Goal: Communication & Community: Connect with others

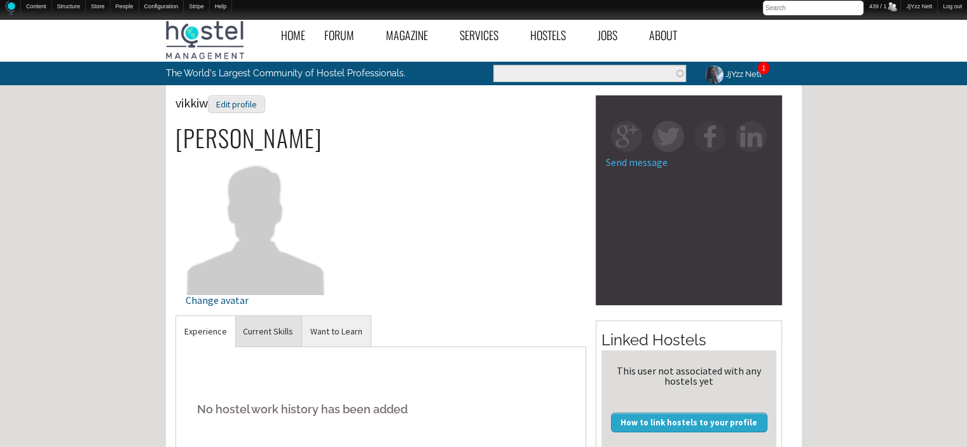
click at [280, 334] on link "Current Skills" at bounding box center [268, 331] width 67 height 31
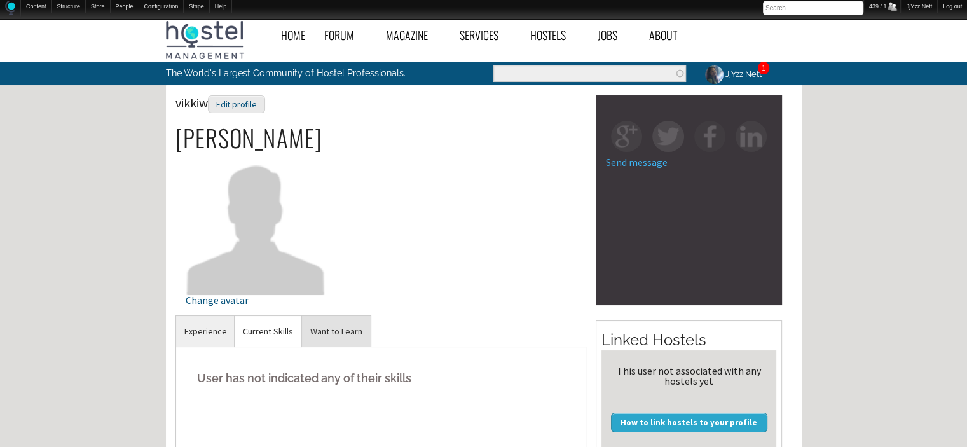
click at [346, 327] on link "Want to Learn" at bounding box center [336, 331] width 69 height 31
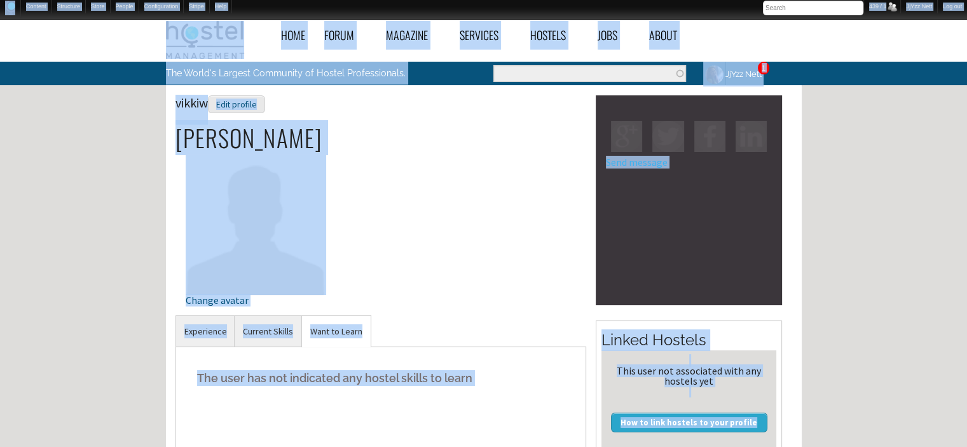
click at [536, 251] on div "vikkiw Edit profile Victoria Wilson Change avatar" at bounding box center [380, 205] width 411 height 220
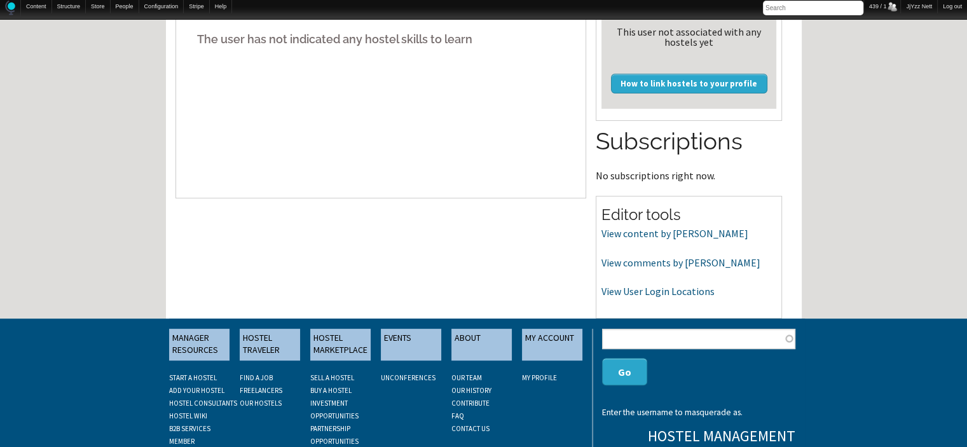
scroll to position [407, 0]
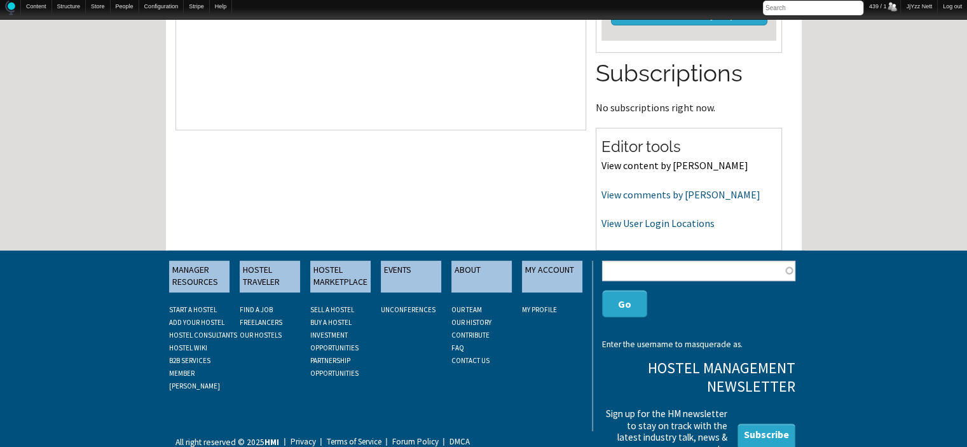
click at [618, 165] on link "View content by vikkiw" at bounding box center [674, 165] width 147 height 13
click at [623, 198] on link "View comments by vikkiw" at bounding box center [680, 194] width 159 height 13
click at [630, 225] on link "View User Login Locations" at bounding box center [657, 223] width 113 height 13
click at [966, 97] on div "Home Forum « Back Forum Forums Index « Back Forums Index New Posts Recent Activ…" at bounding box center [483, 31] width 967 height 851
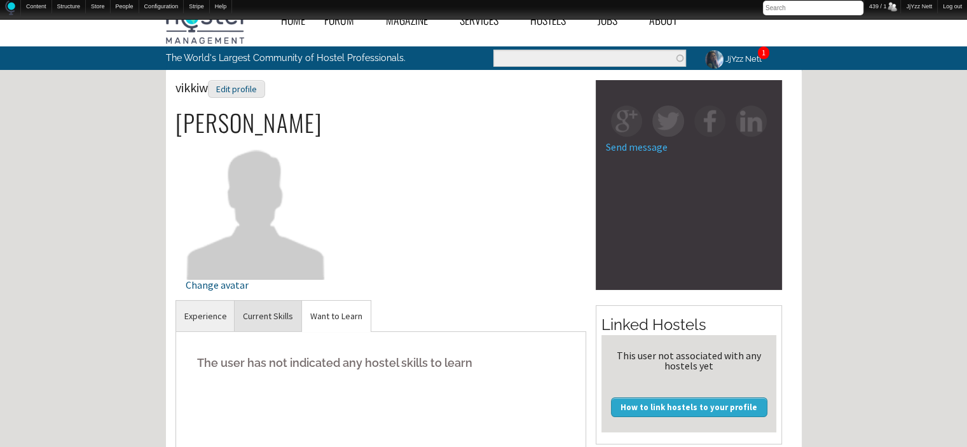
click at [278, 312] on link "Current Skills" at bounding box center [268, 316] width 67 height 31
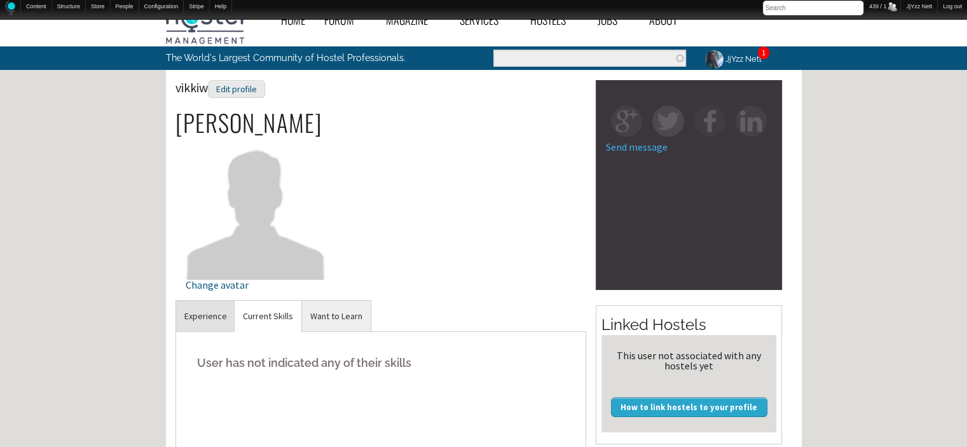
click at [193, 317] on link "Experience" at bounding box center [205, 316] width 59 height 31
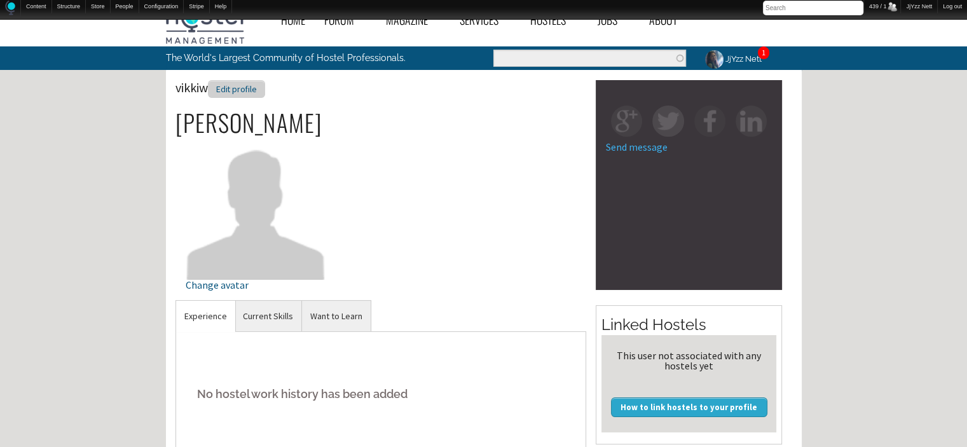
click at [240, 86] on div "Edit profile" at bounding box center [236, 89] width 57 height 18
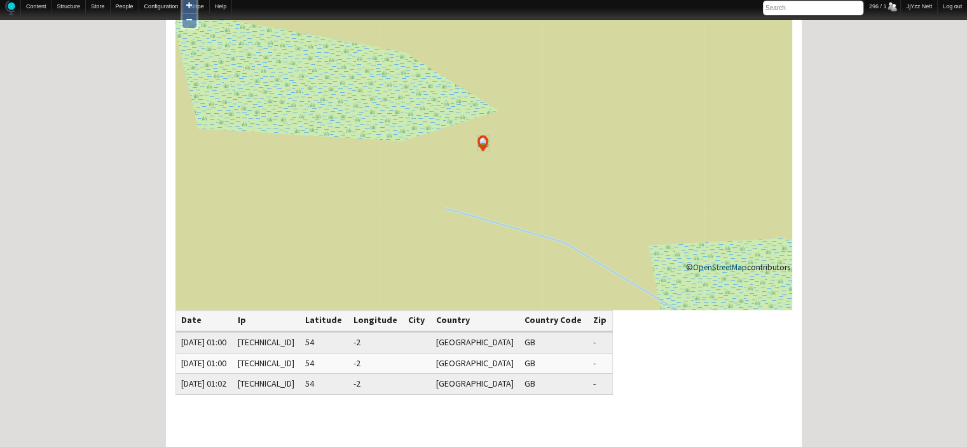
scroll to position [127, 0]
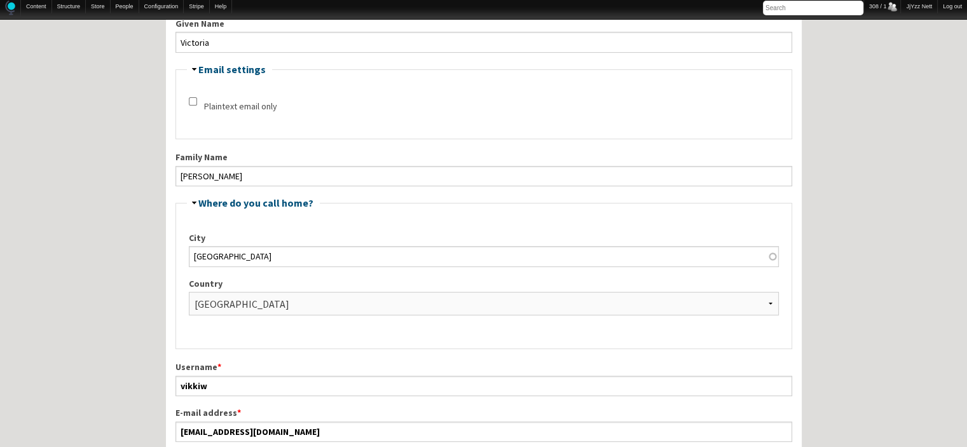
scroll to position [254, 0]
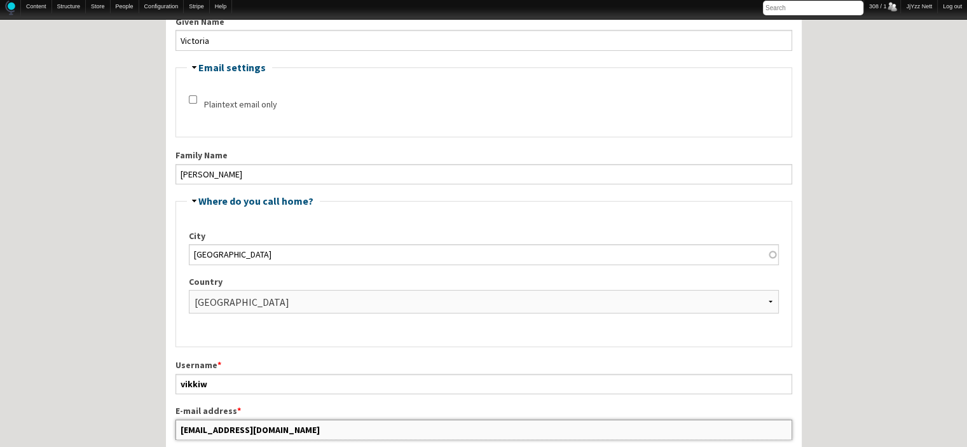
drag, startPoint x: 301, startPoint y: 432, endPoint x: 153, endPoint y: 429, distance: 147.5
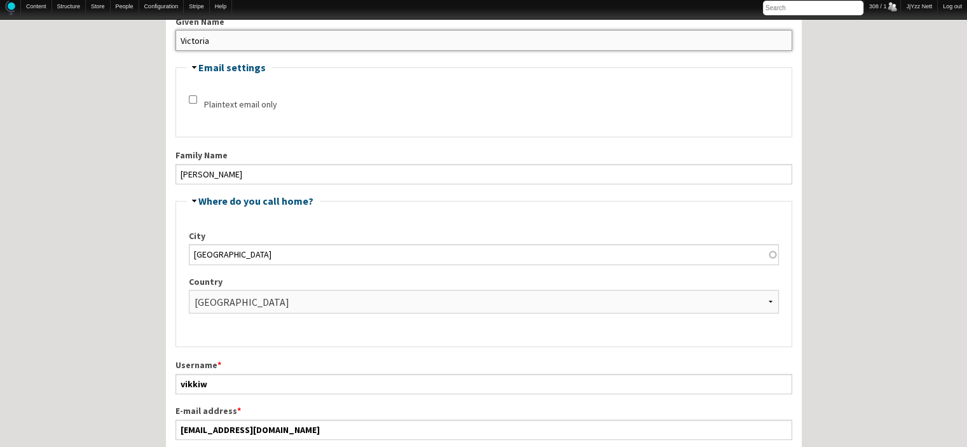
drag, startPoint x: 214, startPoint y: 36, endPoint x: 158, endPoint y: 38, distance: 55.3
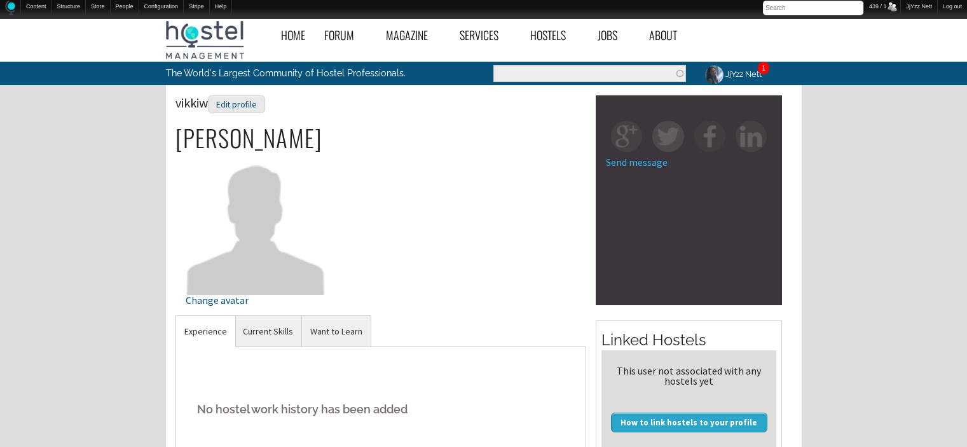
scroll to position [15, 0]
click at [271, 325] on link "Current Skills" at bounding box center [268, 331] width 67 height 31
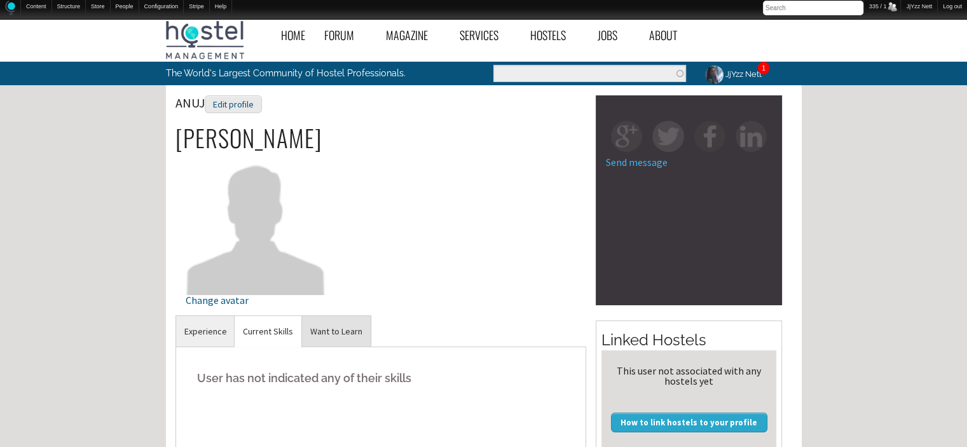
click at [360, 330] on link "Want to Learn" at bounding box center [336, 331] width 69 height 31
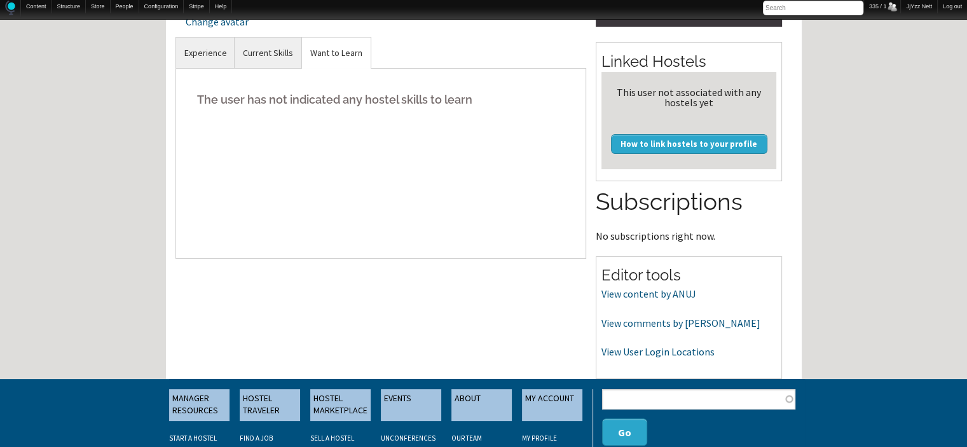
scroll to position [280, 0]
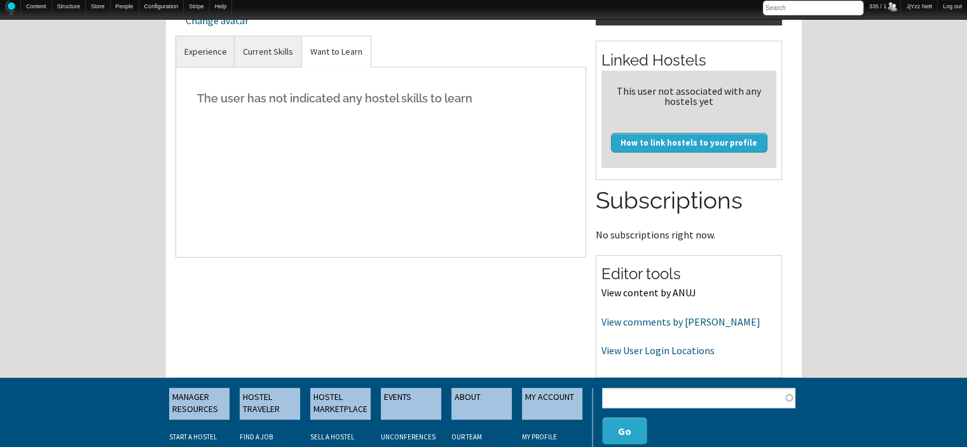
click at [643, 292] on link "View content by ANUJ" at bounding box center [648, 292] width 95 height 13
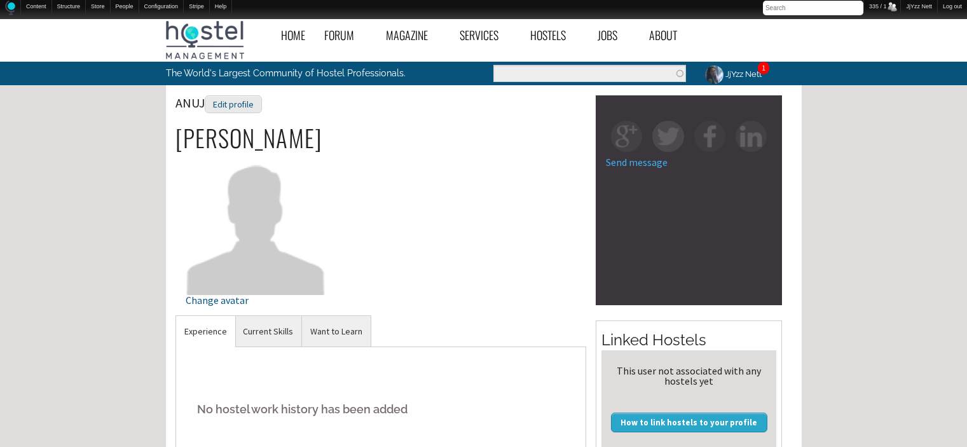
scroll to position [280, 0]
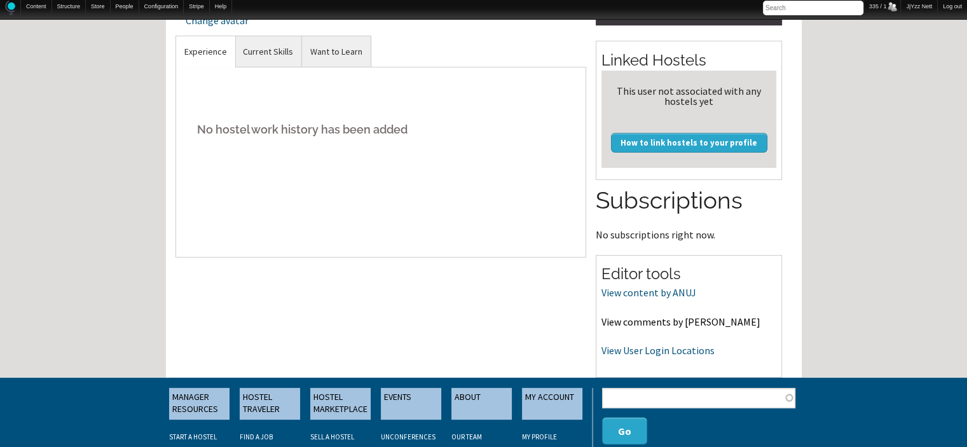
click at [666, 321] on link "View comments by [PERSON_NAME]" at bounding box center [680, 321] width 159 height 13
click at [673, 348] on link "View User Login Locations" at bounding box center [657, 350] width 113 height 13
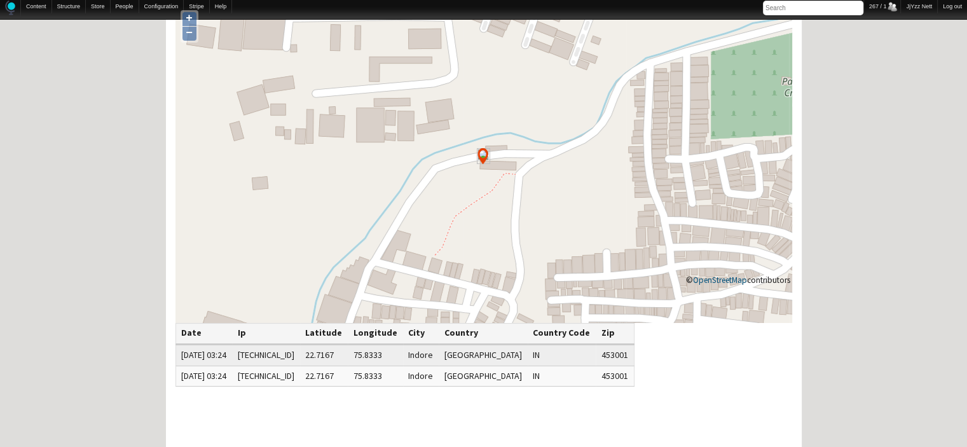
scroll to position [102, 0]
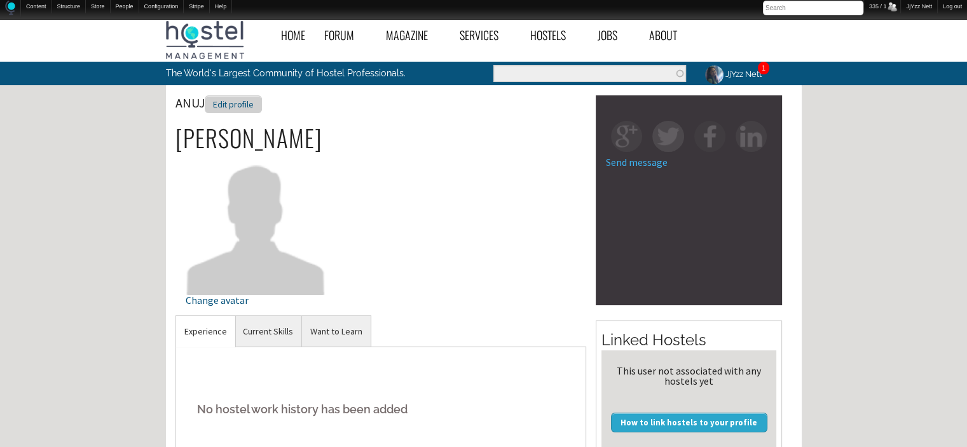
click at [226, 110] on div "Edit profile" at bounding box center [233, 104] width 57 height 18
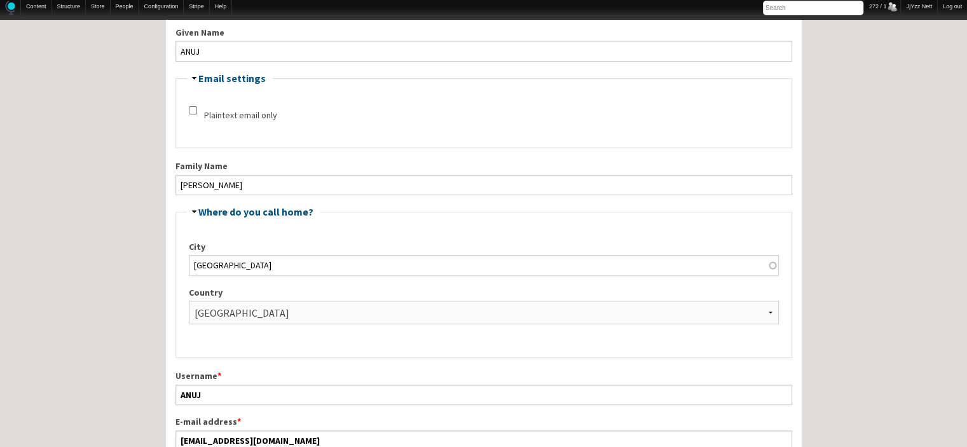
scroll to position [305, 0]
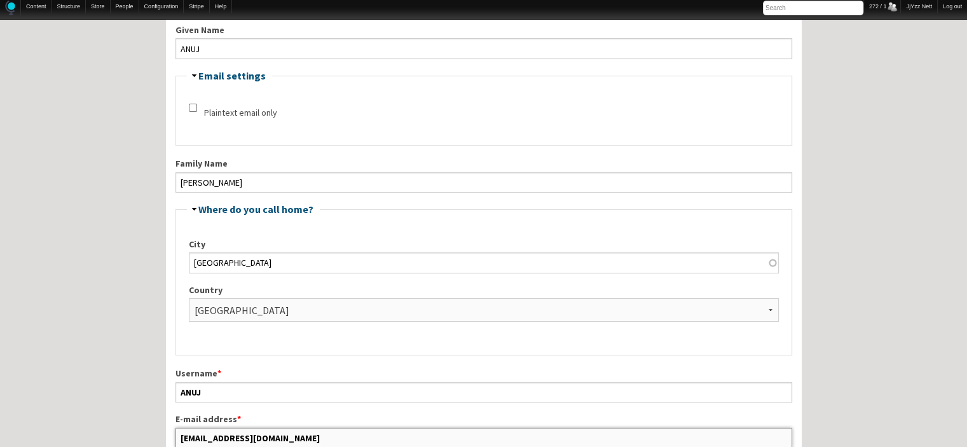
click at [306, 432] on input "teamnomadnexus@gmail.com" at bounding box center [483, 438] width 617 height 20
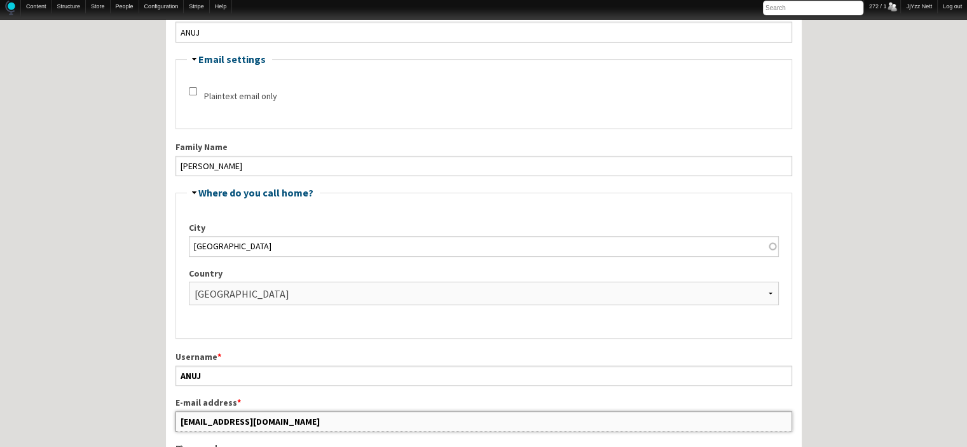
scroll to position [348, 0]
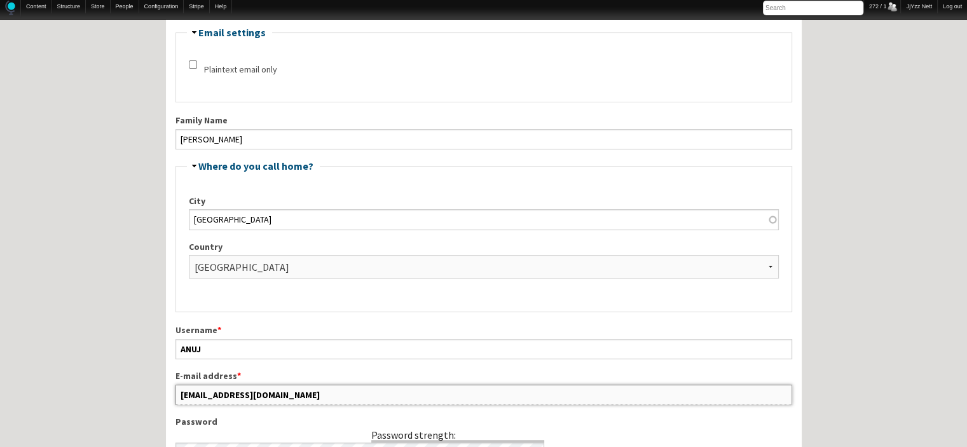
drag, startPoint x: 306, startPoint y: 432, endPoint x: 170, endPoint y: 400, distance: 139.7
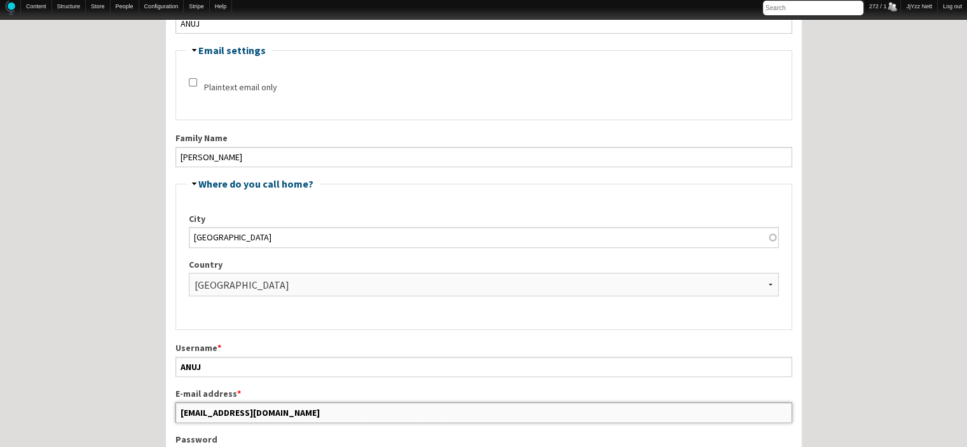
scroll to position [323, 0]
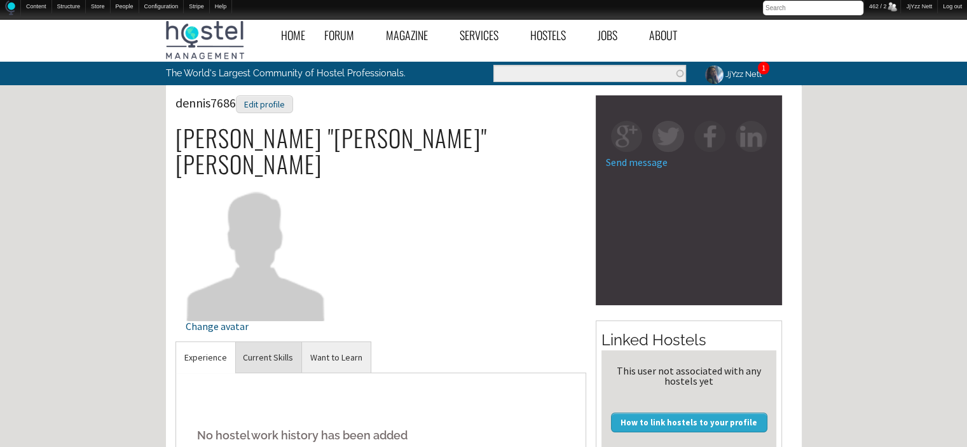
click at [257, 342] on link "Current Skills" at bounding box center [268, 357] width 67 height 31
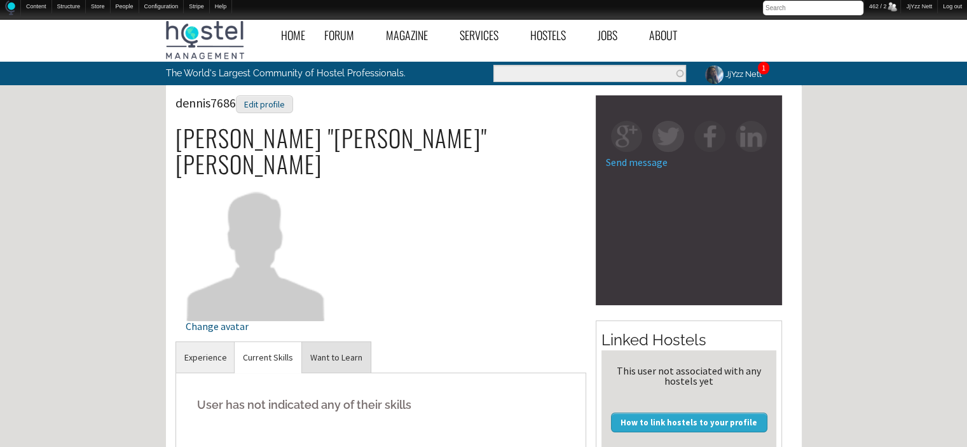
click at [352, 342] on link "Want to Learn" at bounding box center [336, 357] width 69 height 31
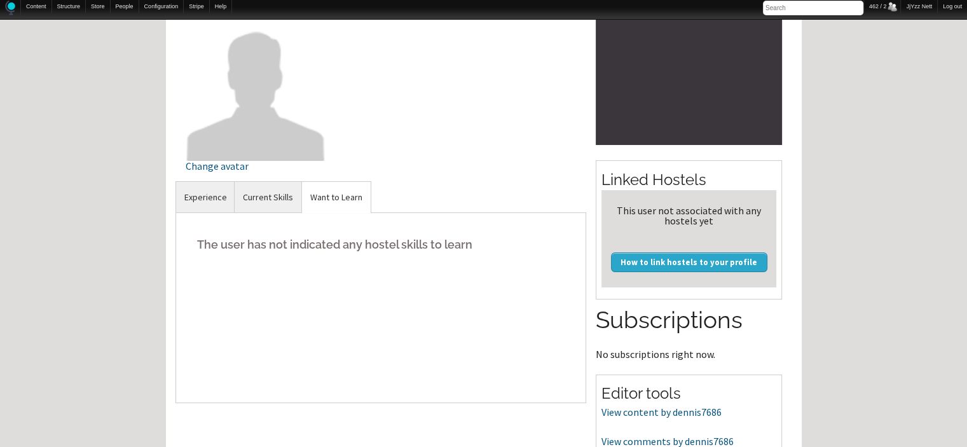
scroll to position [178, 0]
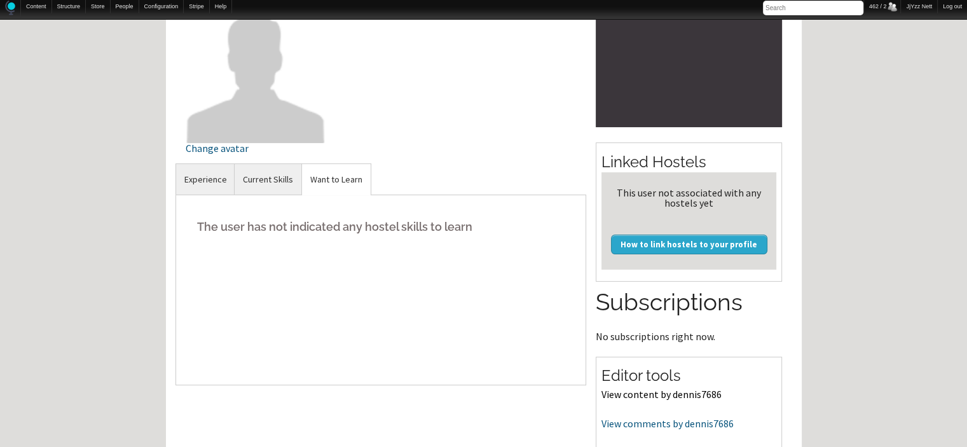
click at [646, 397] on link "View content by dennis7686" at bounding box center [661, 394] width 120 height 13
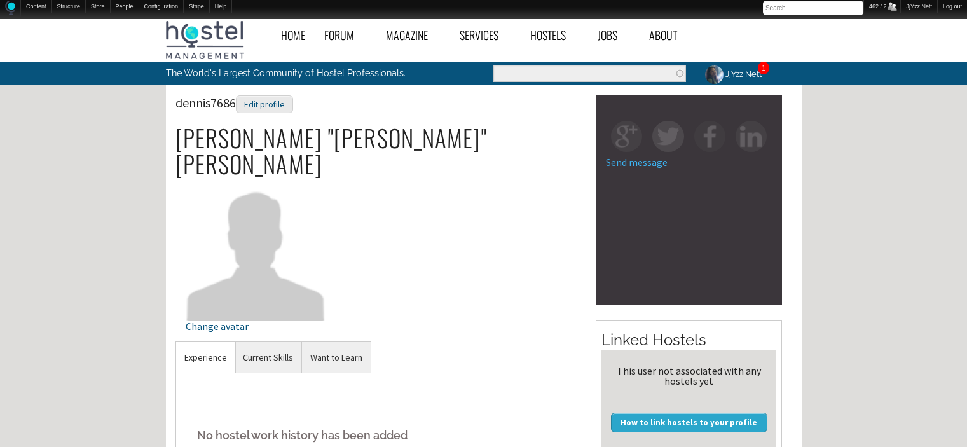
scroll to position [178, 0]
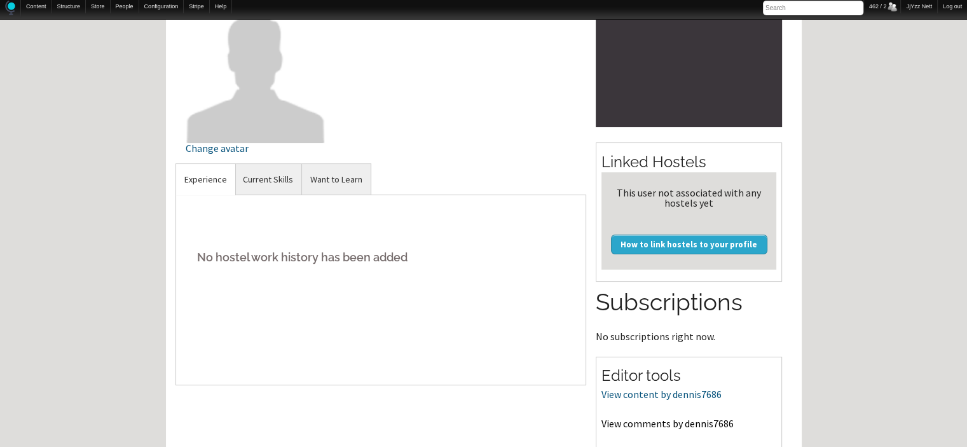
click at [691, 424] on link "View comments by dennis7686" at bounding box center [667, 423] width 132 height 13
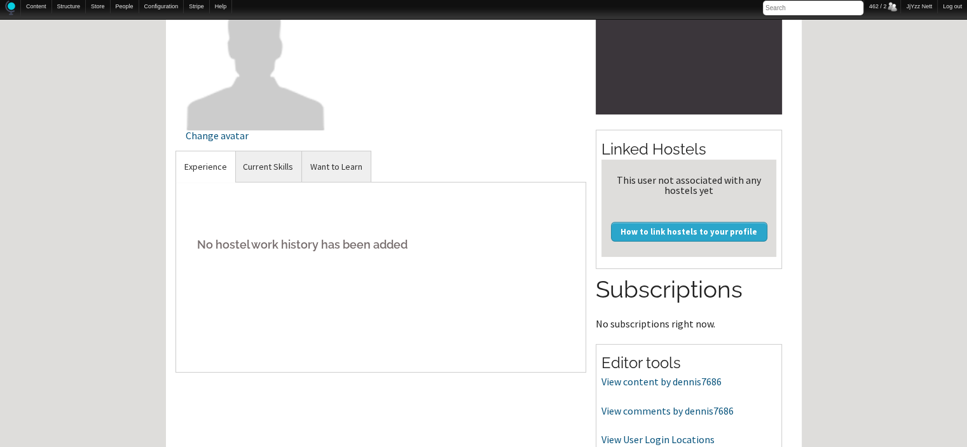
scroll to position [203, 0]
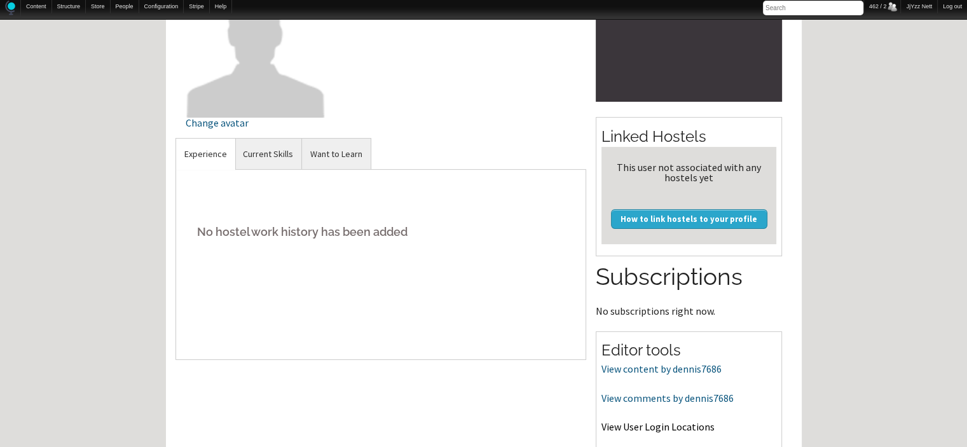
click at [644, 427] on link "View User Login Locations" at bounding box center [657, 426] width 113 height 13
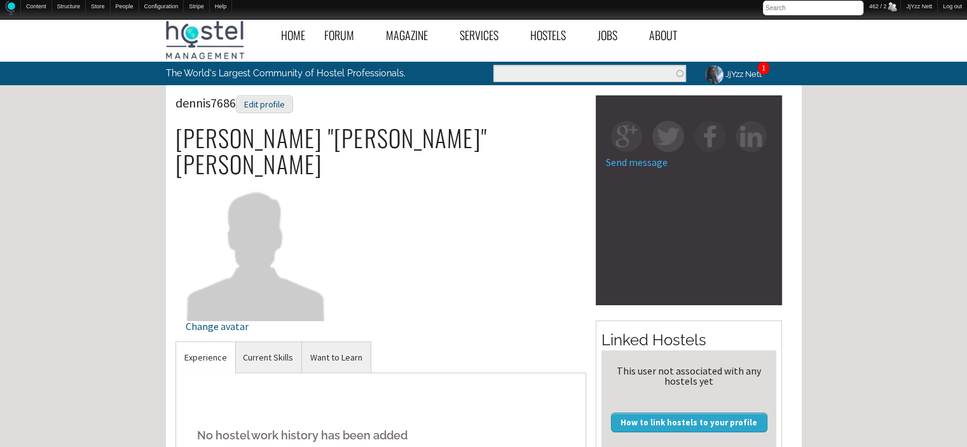
scroll to position [0, 0]
click at [259, 97] on div "Edit profile" at bounding box center [264, 104] width 57 height 18
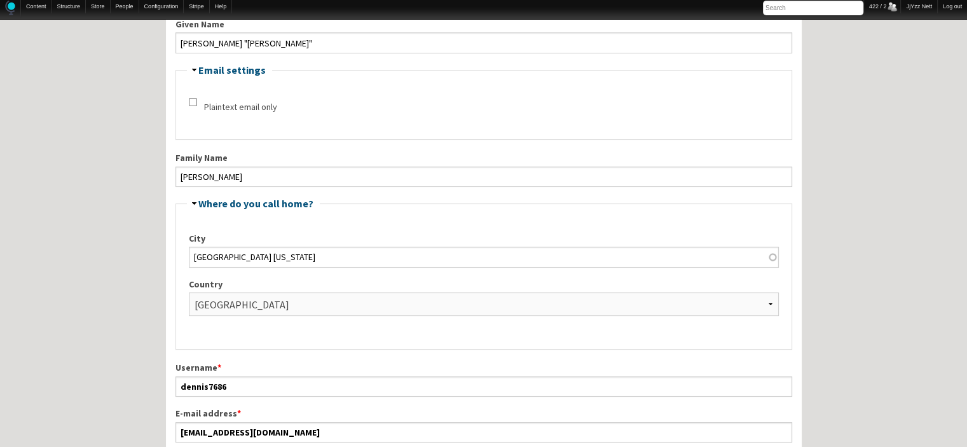
scroll to position [254, 0]
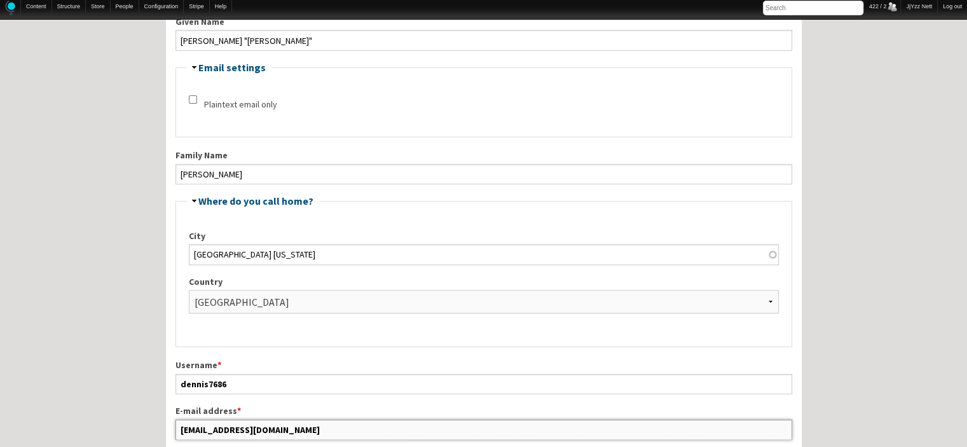
drag, startPoint x: 280, startPoint y: 427, endPoint x: 153, endPoint y: 421, distance: 127.3
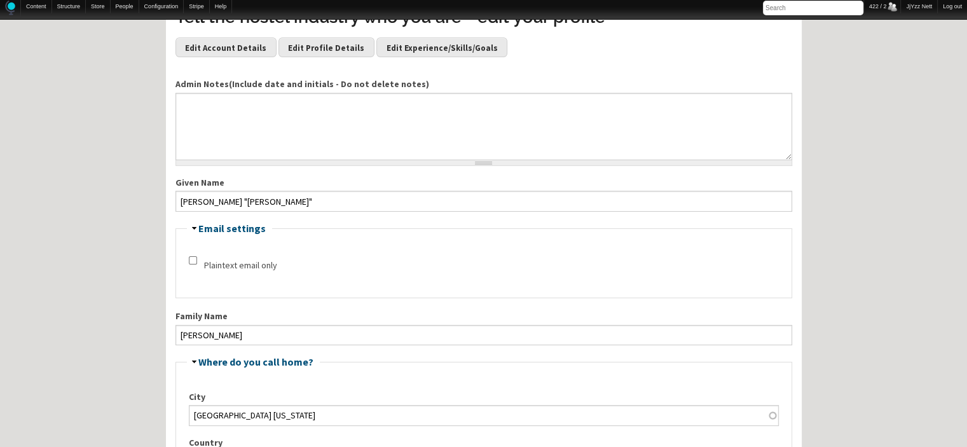
scroll to position [0, 0]
